Goal: Register for event/course

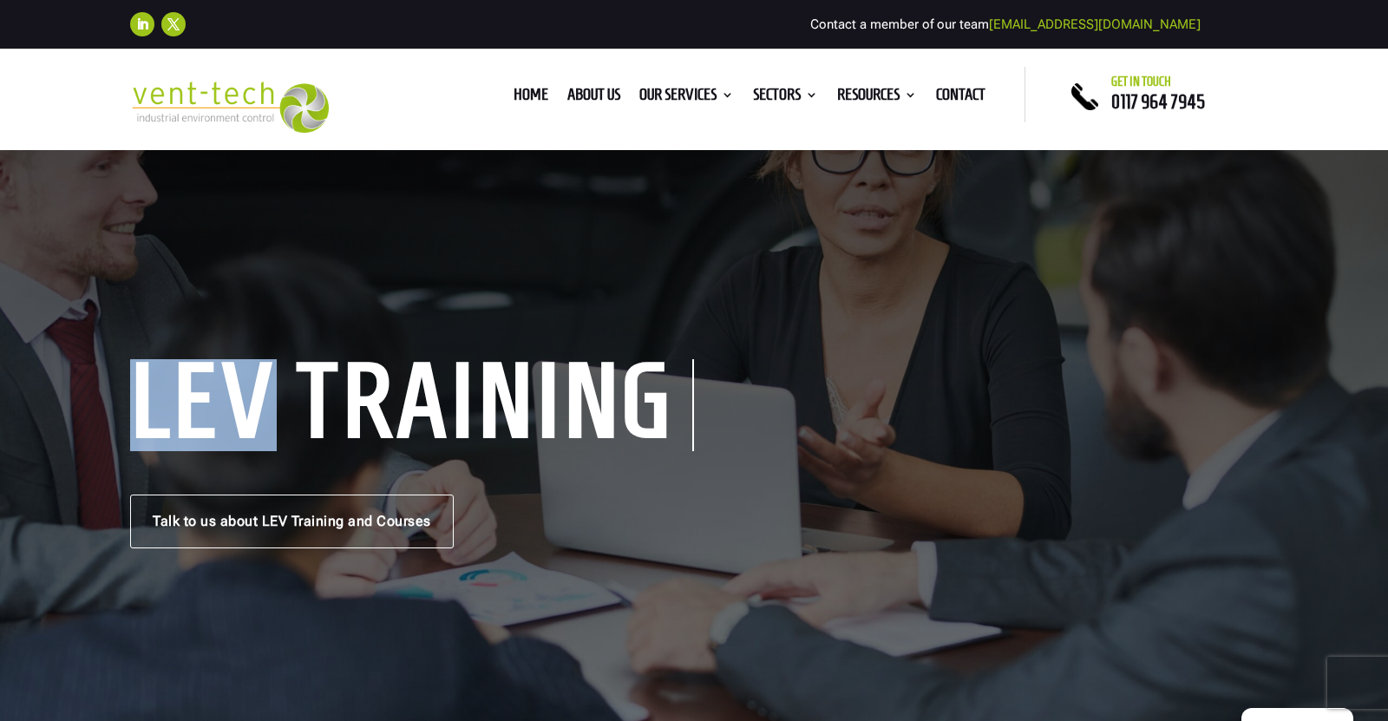
drag, startPoint x: 112, startPoint y: 415, endPoint x: 285, endPoint y: 432, distance: 174.2
click at [285, 432] on div "LEV Training Courses Talk to us about LEV Training and Courses" at bounding box center [694, 455] width 1388 height 617
copy h1 "LEV"
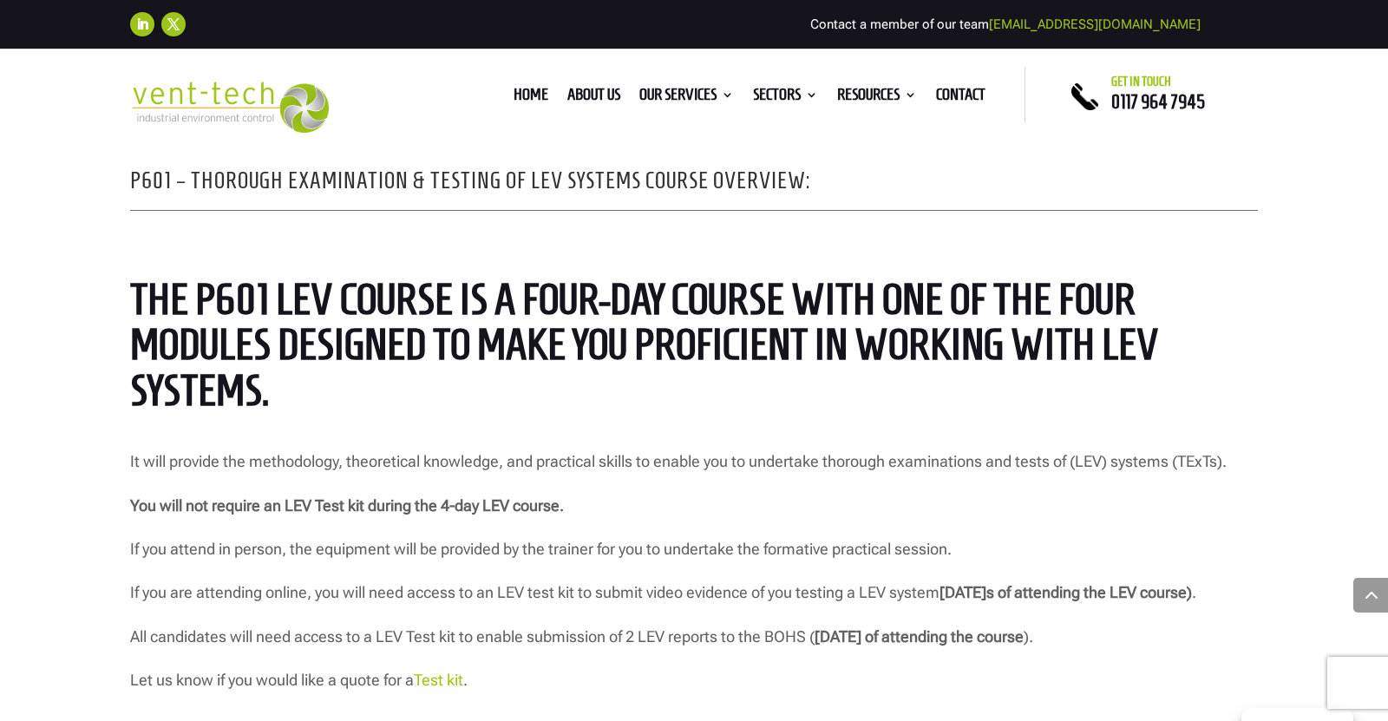
scroll to position [1338, 0]
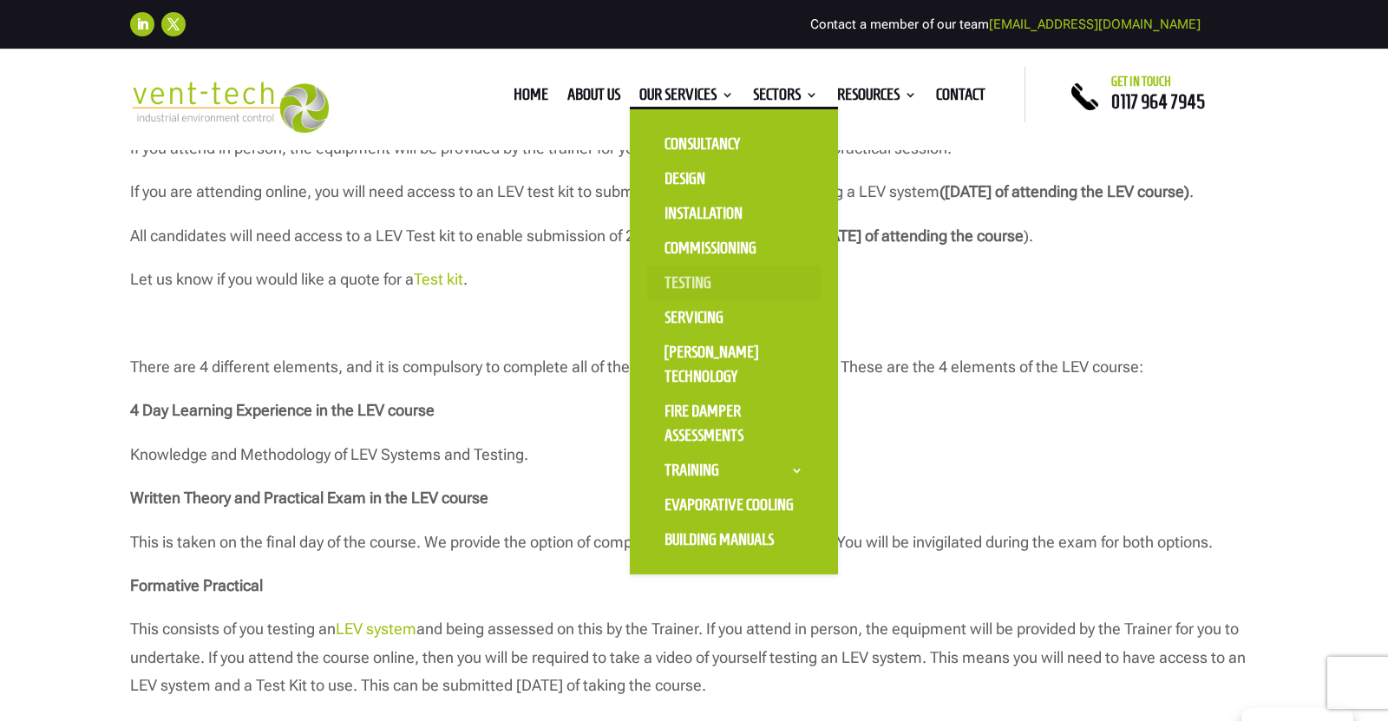
scroll to position [1338, 0]
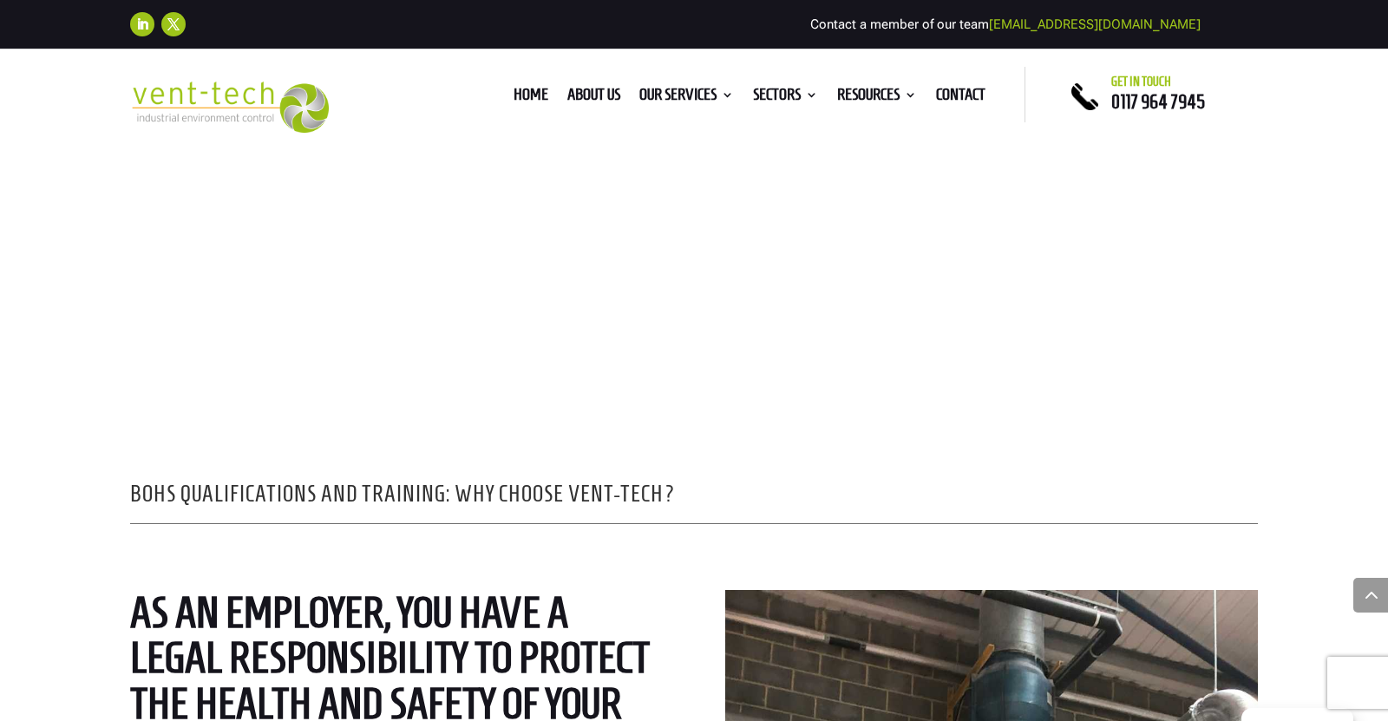
scroll to position [1416, 0]
